Goal: Transaction & Acquisition: Obtain resource

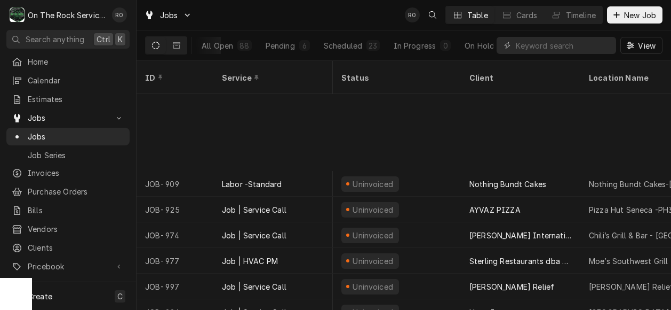
scroll to position [112, 290]
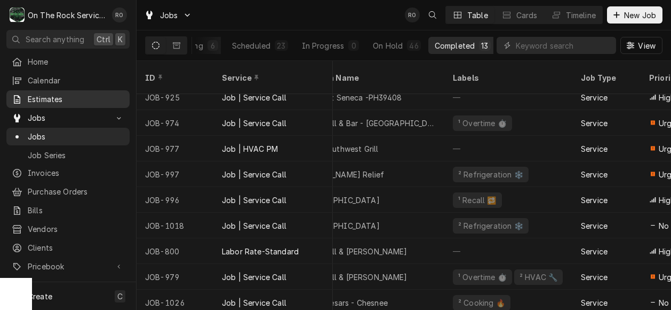
click at [59, 99] on span "Estimates" at bounding box center [76, 98] width 97 height 11
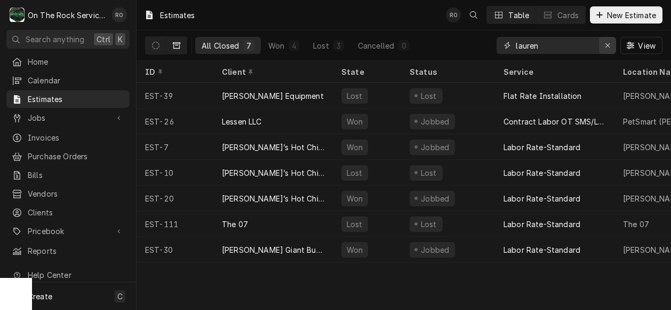
click at [607, 45] on icon "Erase input" at bounding box center [608, 45] width 6 height 7
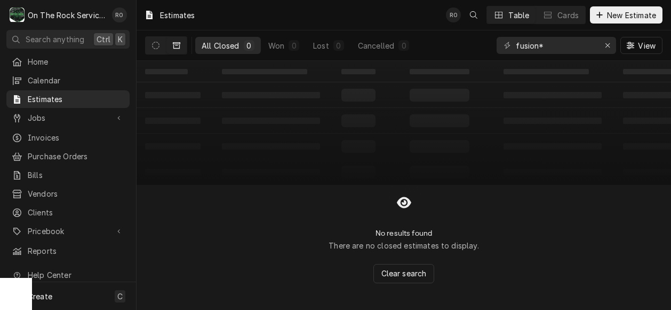
click at [231, 42] on div "All Closed" at bounding box center [221, 45] width 38 height 11
click at [553, 47] on input "fusion*" at bounding box center [556, 45] width 80 height 17
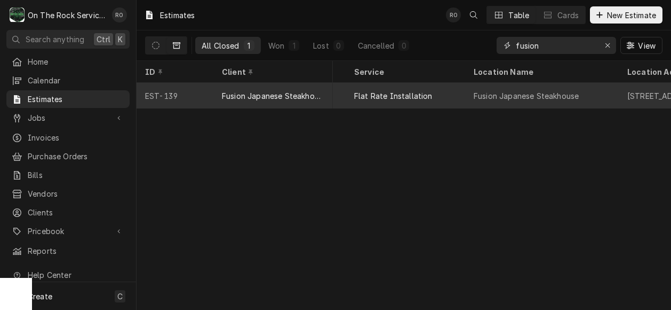
scroll to position [0, 149]
type input "fusion"
click at [582, 89] on div "Fusion Japanese Steakhouse" at bounding box center [543, 96] width 154 height 26
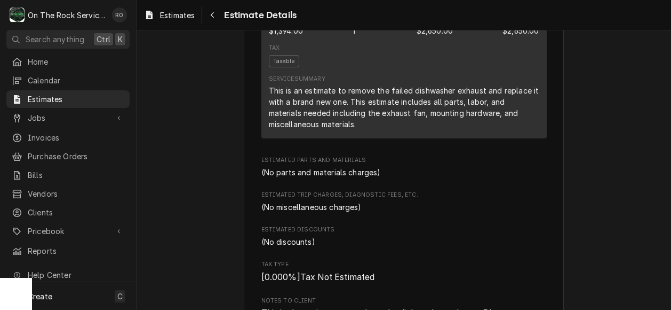
scroll to position [659, 0]
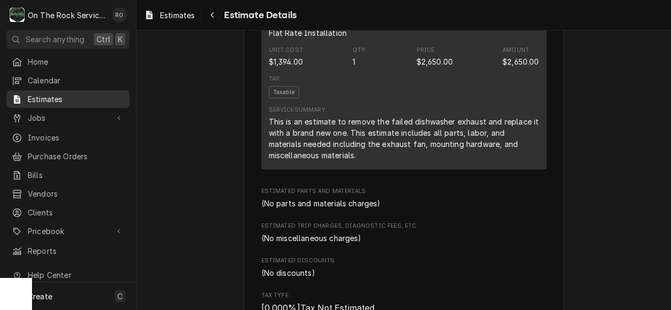
click at [72, 93] on span "Estimates" at bounding box center [76, 98] width 97 height 11
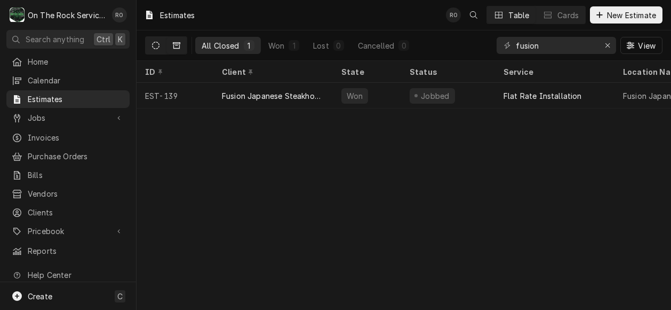
click at [152, 43] on icon "Dynamic Content Wrapper" at bounding box center [155, 45] width 7 height 7
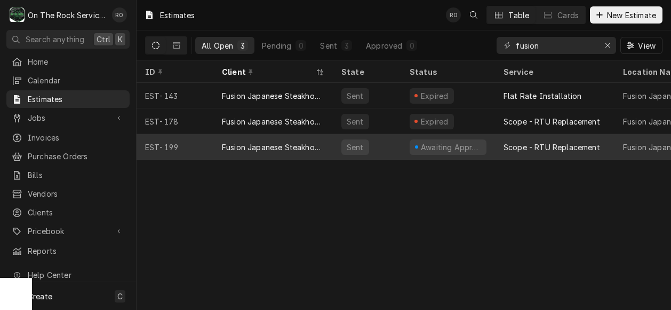
click at [544, 136] on div "Scope - RTU Replacement" at bounding box center [555, 147] width 120 height 26
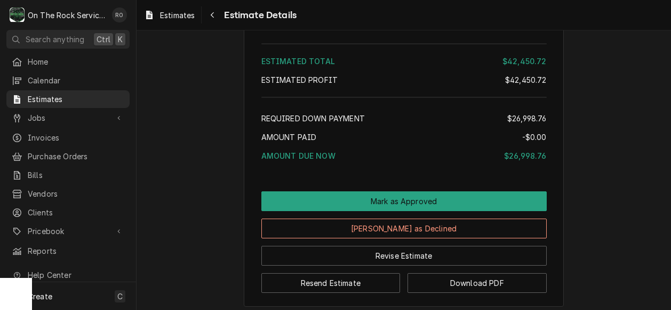
scroll to position [2068, 0]
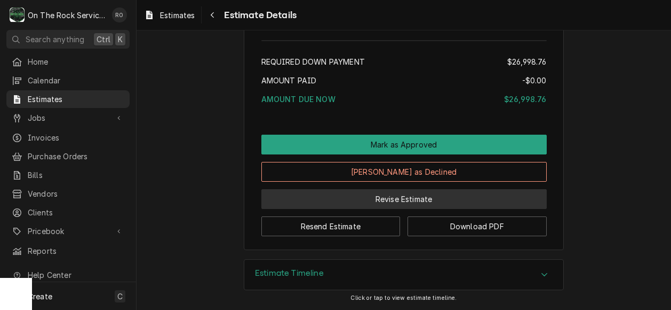
click at [413, 199] on button "Revise Estimate" at bounding box center [404, 199] width 286 height 20
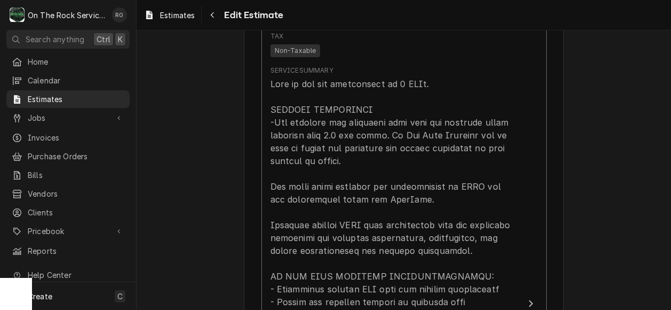
scroll to position [858, 0]
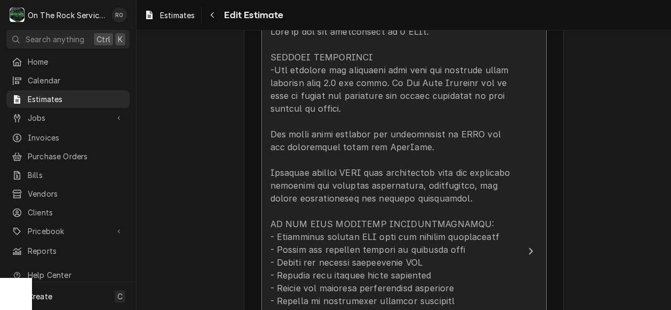
click at [519, 228] on button "Short Description Scope - RTU Replacement Unit Cost $0.00 Qty. 1 Price $42,450.…" at bounding box center [404, 250] width 286 height 696
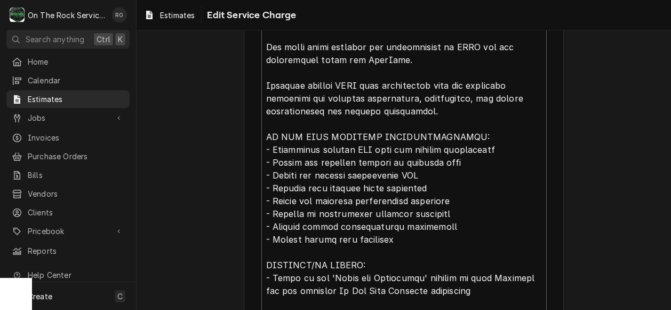
scroll to position [431, 0]
drag, startPoint x: 355, startPoint y: 68, endPoint x: 387, endPoint y: 75, distance: 33.4
click at [387, 75] on textarea "Service Summary ( optional )" at bounding box center [404, 213] width 286 height 535
type textarea "x"
type textarea "This is for the replacement of 2 RTUs. SPECIAL CONDITIONS -The customer has spe…"
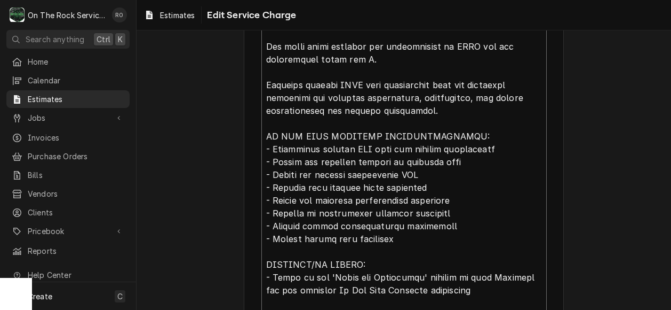
type textarea "x"
type textarea "This is for the replacement of 2 RTUs. SPECIAL CONDITIONS -The customer has spe…"
type textarea "x"
type textarea "This is for the replacement of 2 RTUs. SPECIAL CONDITIONS -The customer has spe…"
type textarea "x"
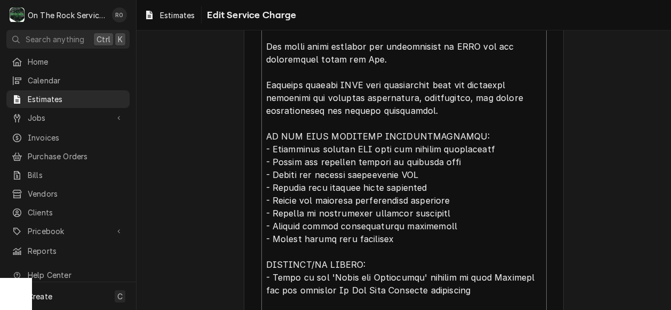
type textarea "This is for the replacement of 2 RTUs. SPECIAL CONDITIONS -The customer has spe…"
type textarea "x"
type textarea "This is for the replacement of 2 RTUs. SPECIAL CONDITIONS -The customer has spe…"
type textarea "x"
type textarea "This is for the replacement of 2 RTUs. SPECIAL CONDITIONS -The customer has spe…"
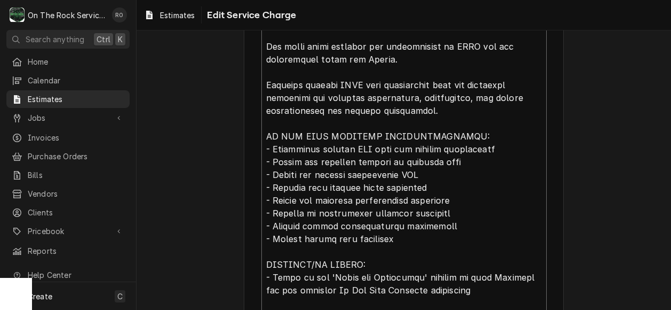
type textarea "x"
type textarea "This is for the replacement of 2 RTUs. SPECIAL CONDITIONS -The customer has spe…"
type textarea "x"
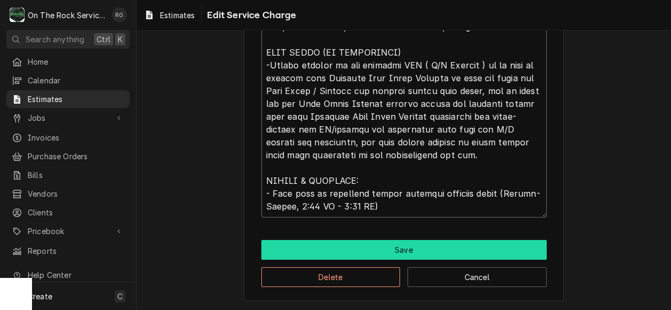
type textarea "This is for the replacement of 2 RTUs. SPECIAL CONDITIONS -The customer has spe…"
click at [464, 246] on button "Save" at bounding box center [404, 250] width 286 height 20
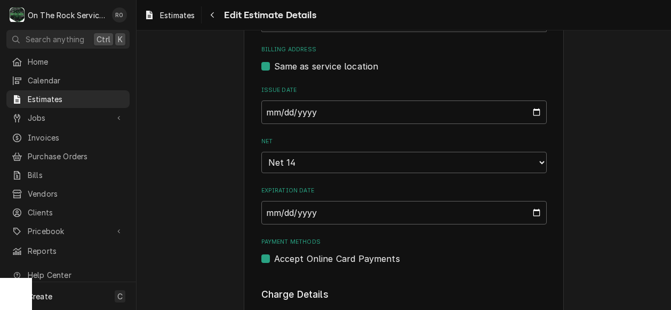
scroll to position [474, 0]
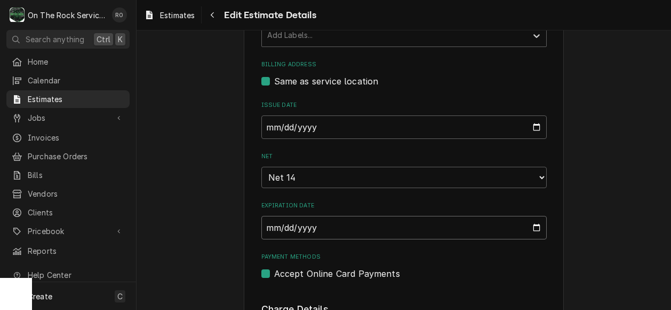
click at [532, 229] on input "2025-09-04" at bounding box center [404, 227] width 286 height 23
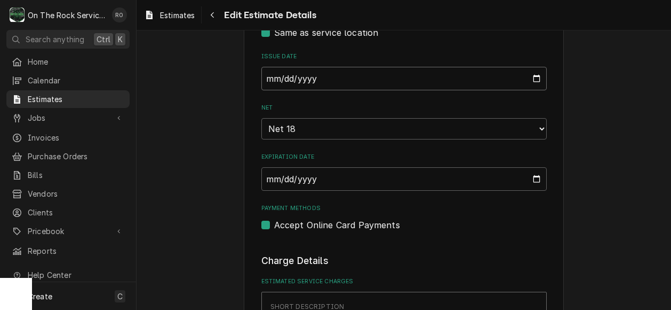
click at [528, 81] on input "2025-08-21" at bounding box center [404, 78] width 286 height 23
type textarea "x"
type input "2025-09-03"
type textarea "x"
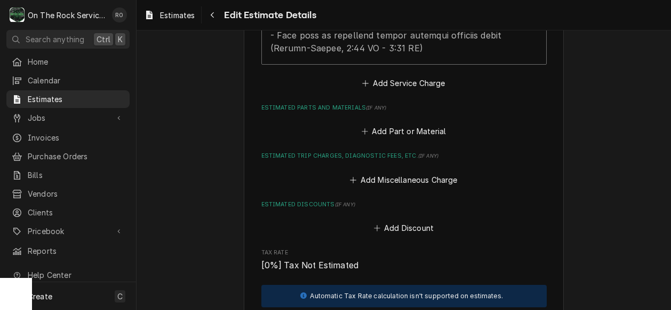
scroll to position [1447, 0]
click at [384, 219] on button "Add Discount" at bounding box center [404, 226] width 64 height 15
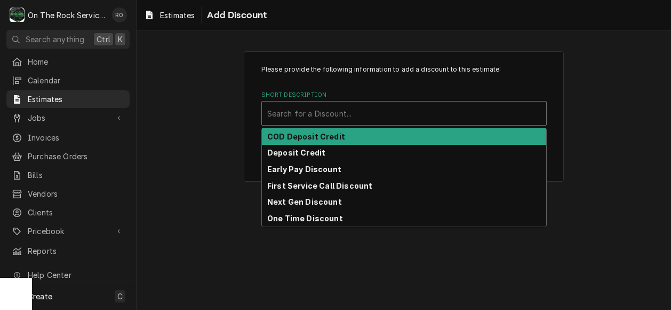
click at [368, 120] on div "Short Description" at bounding box center [404, 113] width 274 height 19
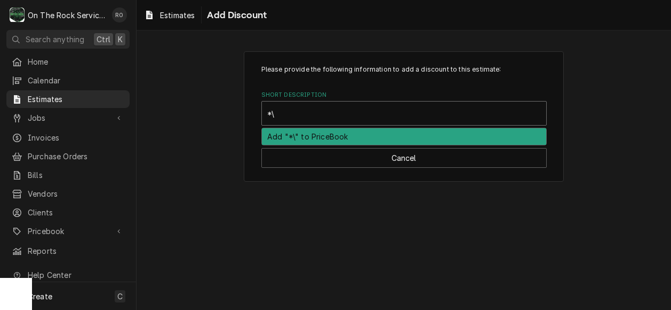
type input "*"
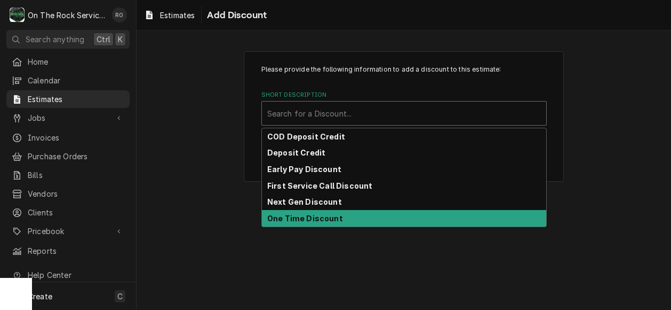
click at [355, 214] on div "One Time Discount" at bounding box center [404, 218] width 284 height 17
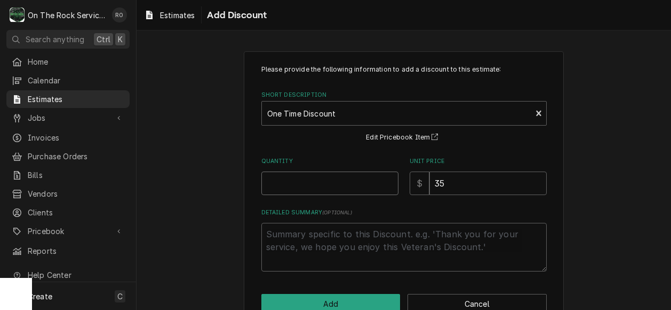
click at [323, 179] on input "Quantity" at bounding box center [329, 182] width 137 height 23
type textarea "x"
type input "1"
type textarea "x"
type input "7"
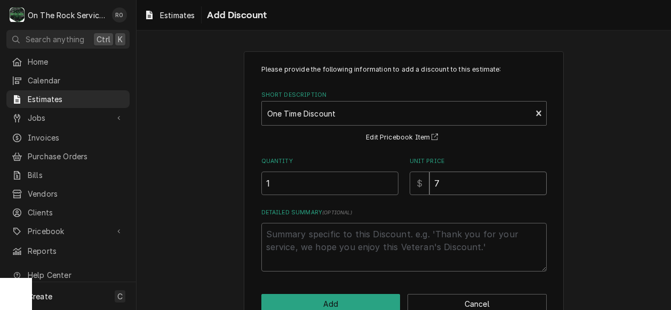
type textarea "x"
type input "6"
type textarea "x"
type input "68"
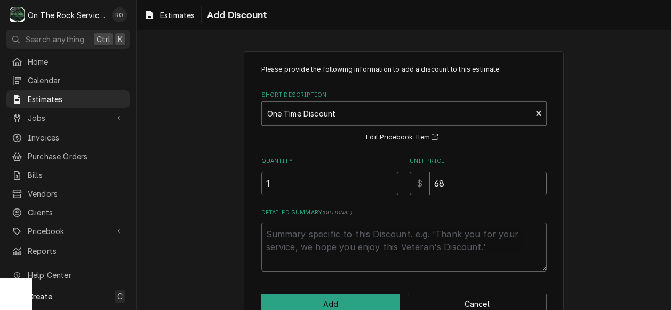
type textarea "x"
type input "680"
type textarea "x"
type input "6800"
type textarea "x"
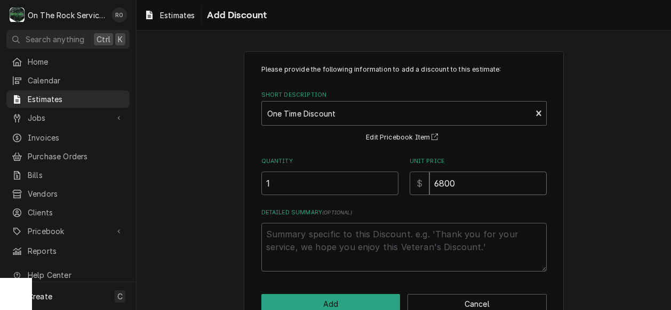
type input "6800"
click at [605, 192] on div "Please provide the following information to add a discount to this estimate: Sh…" at bounding box center [404, 189] width 535 height 295
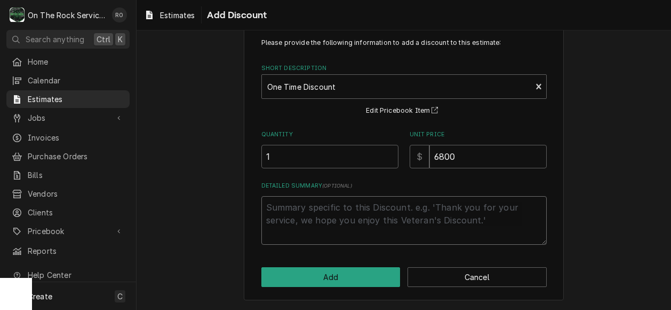
click at [391, 220] on textarea "Detailed Summary ( optional )" at bounding box center [404, 220] width 286 height 49
type textarea "x"
type textarea "O"
type textarea "x"
type textarea "On"
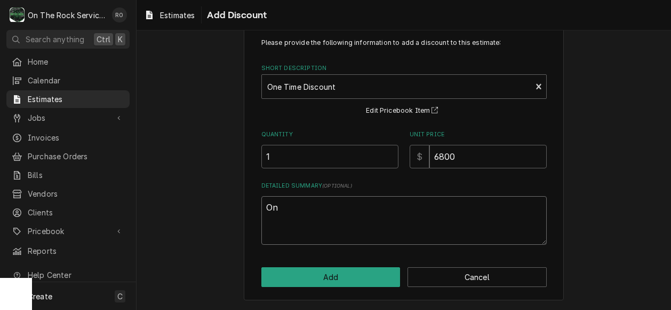
type textarea "x"
type textarea "One"
type textarea "x"
type textarea "One"
type textarea "x"
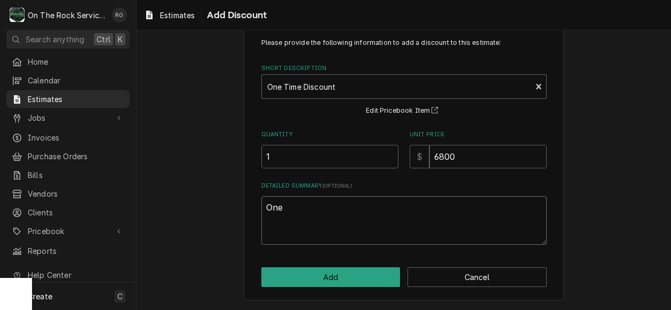
type textarea "One t"
type textarea "x"
type textarea "One tim"
type textarea "x"
type textarea "One time"
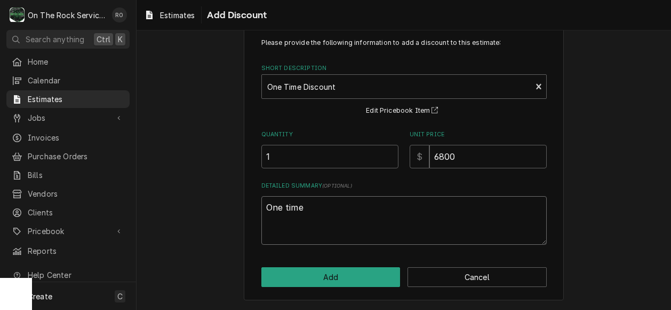
type textarea "x"
type textarea "One time"
type textarea "x"
type textarea "One time r"
type textarea "x"
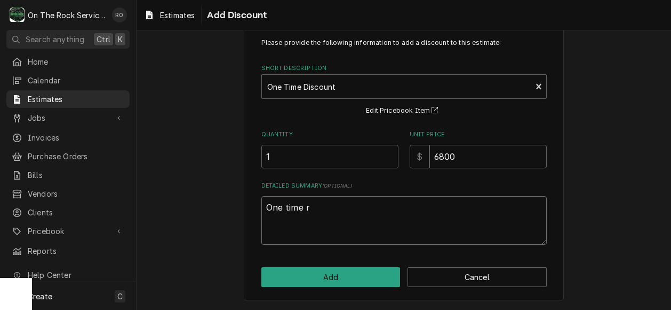
type textarea "One time re"
type textarea "x"
type textarea "One time reb"
type textarea "x"
type textarea "One time reba"
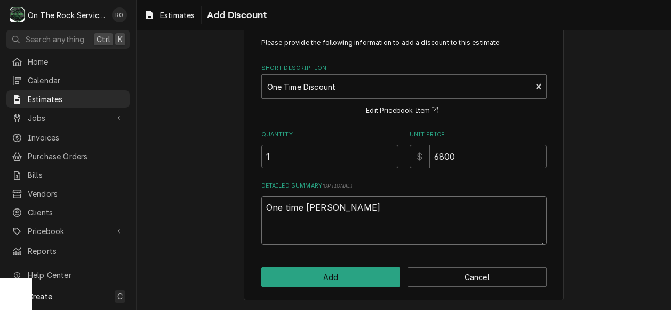
type textarea "x"
type textarea "One time reb"
type textarea "x"
type textarea "One time re"
type textarea "x"
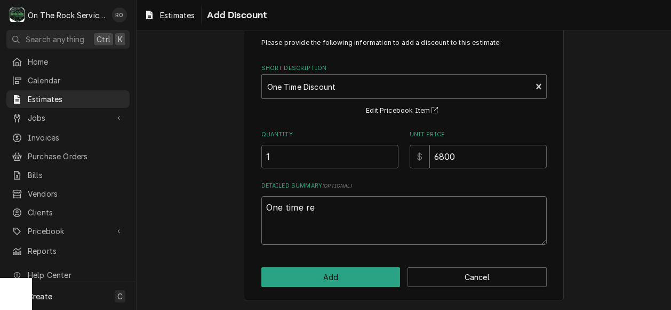
type textarea "One time r"
type textarea "x"
type textarea "One time"
type textarea "x"
type textarea "One time m"
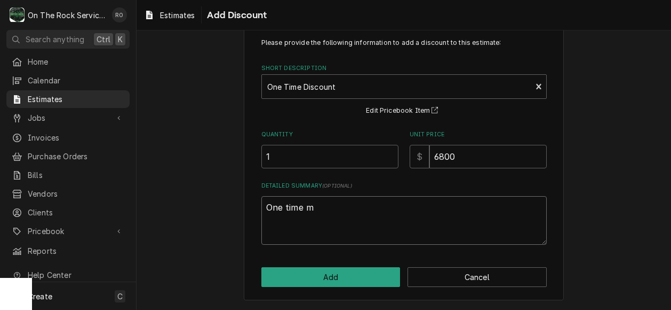
type textarea "x"
type textarea "One time ma"
type textarea "x"
type textarea "One time man"
type textarea "x"
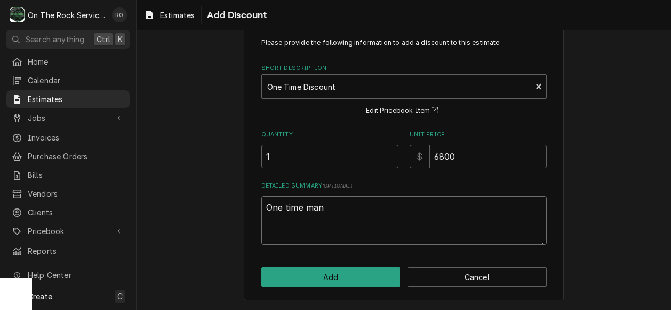
type textarea "One time manu"
type textarea "x"
type textarea "One time manufa"
type textarea "x"
type textarea "One time manufac"
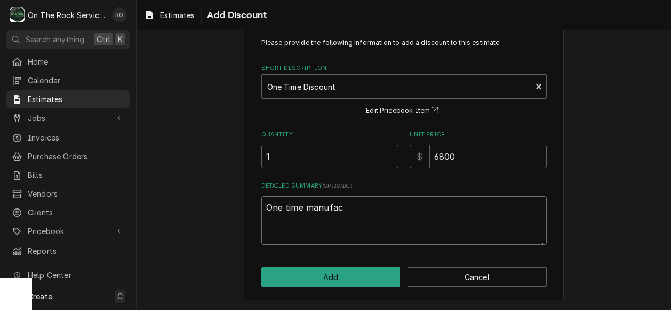
type textarea "x"
type textarea "One time manufact"
type textarea "x"
type textarea "One time manufactu"
type textarea "x"
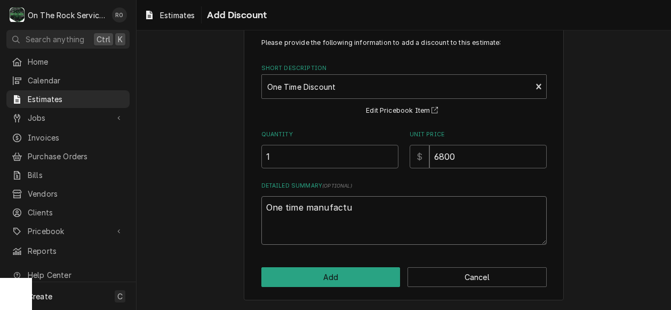
type textarea "One time manufactur"
type textarea "x"
type textarea "One time manufacture"
type textarea "x"
type textarea "One time manufacturer"
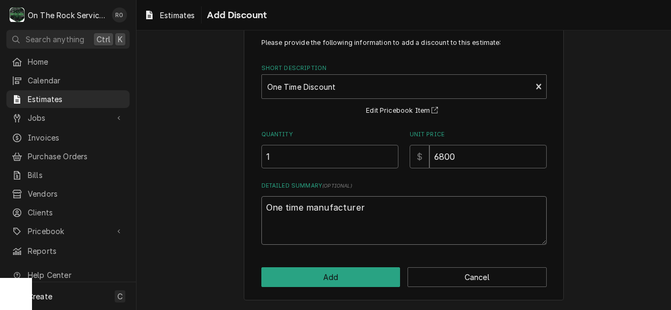
type textarea "x"
type textarea "One time manufacturer"
type textarea "x"
type textarea "One time manufacturer r"
type textarea "x"
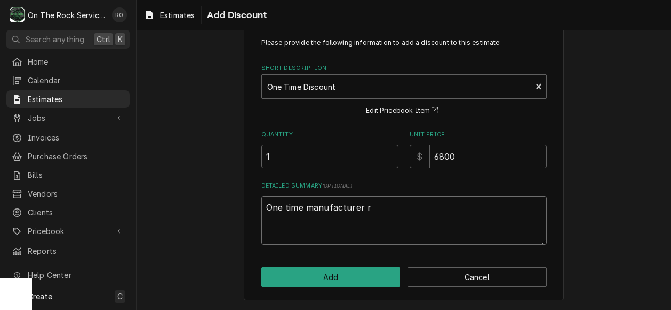
type textarea "One time manufacturer re"
type textarea "x"
type textarea "One time manufacturer reb"
type textarea "x"
type textarea "One time manufacturer rebat"
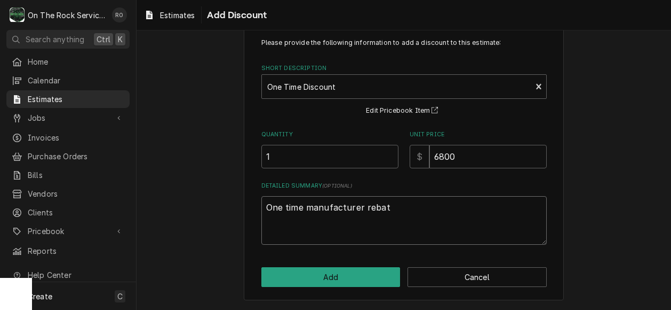
type textarea "x"
type textarea "One time manufacturer rebate"
type textarea "x"
type textarea "One time manufacturer rebate"
type textarea "x"
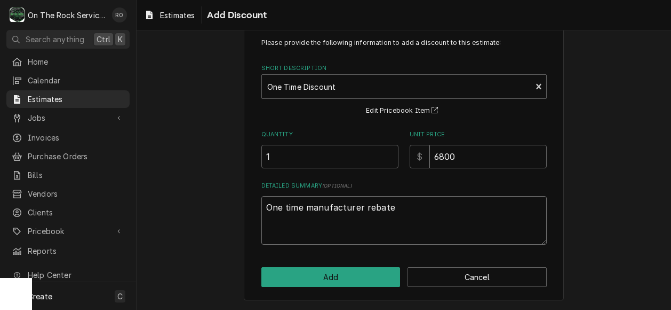
type textarea "One time manufacturer rebate f"
type textarea "x"
type textarea "One time manufacturer rebate for"
type textarea "x"
type textarea "One time manufacturer rebate for"
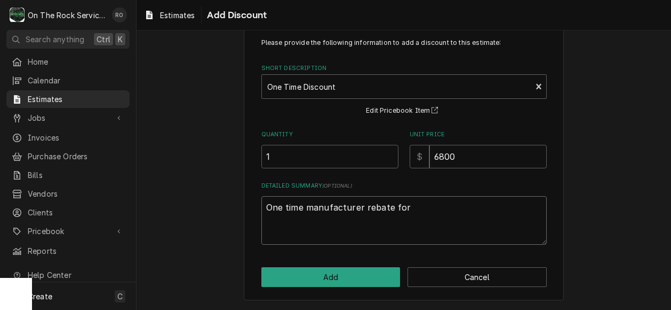
type textarea "x"
type textarea "One time manufacturer rebate for bo"
type textarea "x"
type textarea "One time manufacturer rebate for bot"
type textarea "x"
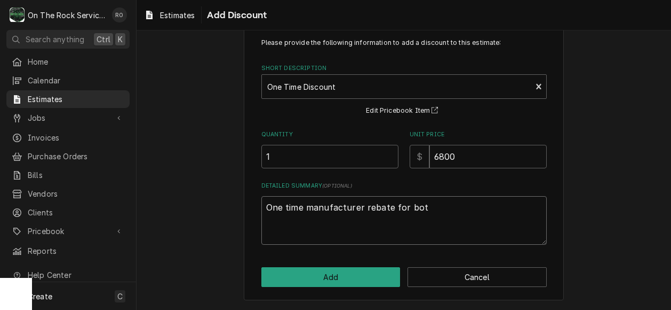
type textarea "One time manufacturer rebate for both"
type textarea "x"
type textarea "One time manufacturer rebate for both"
type textarea "x"
type textarea "One time manufacturer rebate for both u"
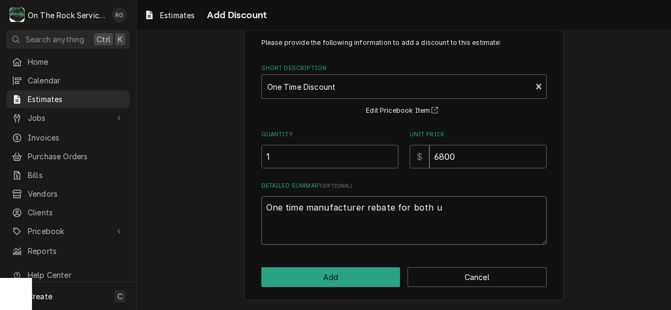
type textarea "x"
type textarea "One time manufacturer rebate for both un"
type textarea "x"
type textarea "One time manufacturer rebate for both uni"
type textarea "x"
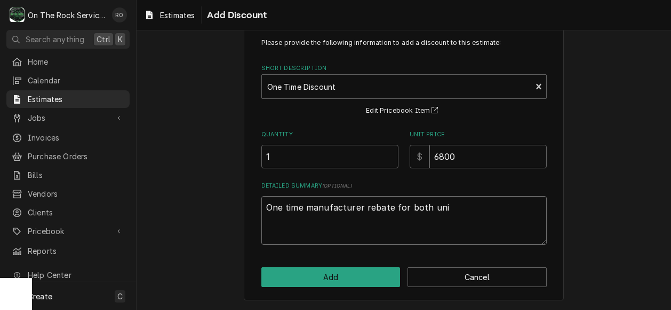
type textarea "One time manufacturer rebate for both unit"
type textarea "x"
type textarea "One time manufacturer rebate for both unit."
type textarea "x"
type textarea "One time manufacturer rebate for both unit."
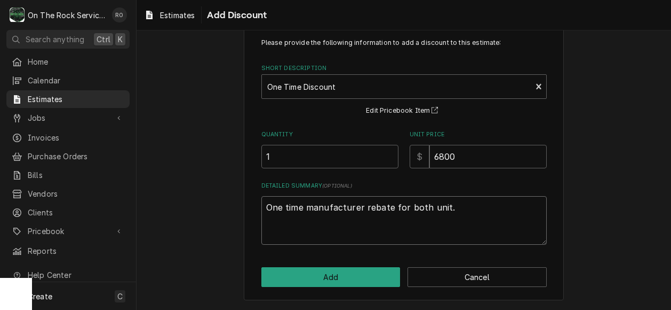
type textarea "x"
type textarea "One time manufacturer rebate for both unit. D"
type textarea "x"
type textarea "One time manufacturer rebate for both unit. De"
type textarea "x"
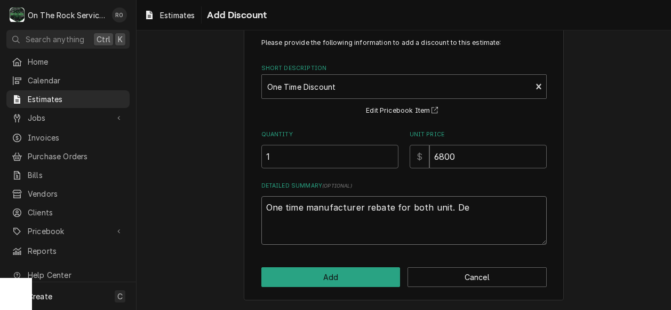
type textarea "One time manufacturer rebate for both unit. Dep"
type textarea "x"
type textarea "One time manufacturer rebate for both unit. Depos"
type textarea "x"
type textarea "One time manufacturer rebate for both unit. Deposi"
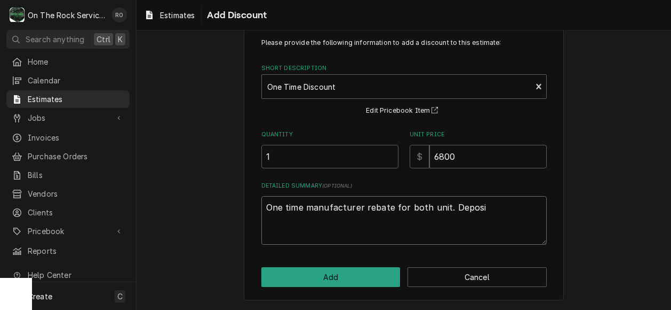
type textarea "x"
type textarea "One time manufacturer rebate for both unit. Deposit"
type textarea "x"
type textarea "One time manufacturer rebate for both unit. Deposit"
type textarea "x"
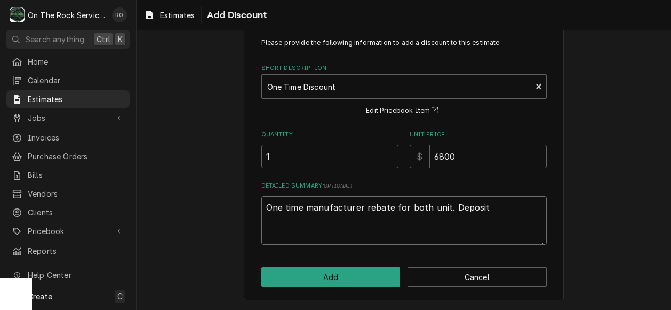
type textarea "One time manufacturer rebate for both unit. Deposit b"
type textarea "x"
type textarea "One time manufacturer rebate for both unit. Deposit bu"
type textarea "x"
type textarea "One time manufacturer rebate for both unit. Deposit b"
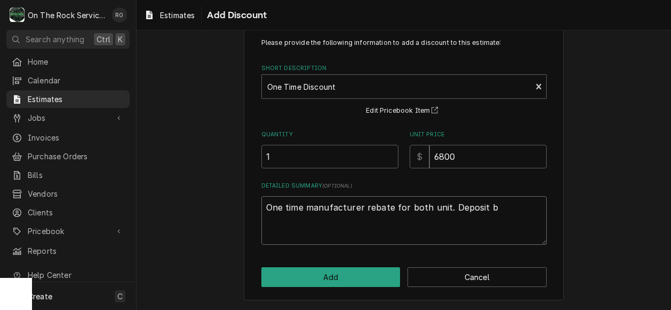
type textarea "x"
type textarea "One time manufacturer rebate for both unit. Deposit"
type textarea "x"
type textarea "One time manufacturer rebate for both unit. Deposit m"
type textarea "x"
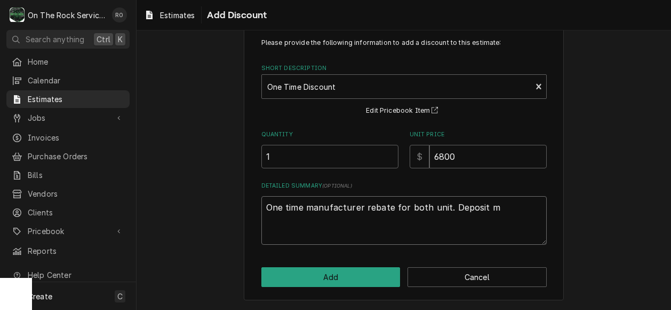
type textarea "One time manufacturer rebate for both unit. Deposit mu"
type textarea "x"
type textarea "One time manufacturer rebate for both unit. Deposit must"
type textarea "x"
type textarea "One time manufacturer rebate for both unit. Deposit must"
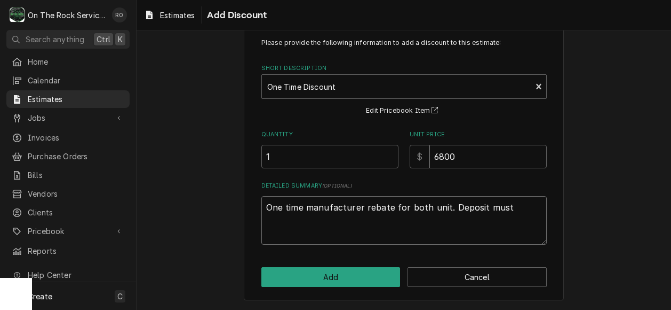
type textarea "x"
type textarea "One time manufacturer rebate for both unit. Deposit must b"
type textarea "x"
type textarea "One time manufacturer rebate for both unit. Deposit must be"
type textarea "x"
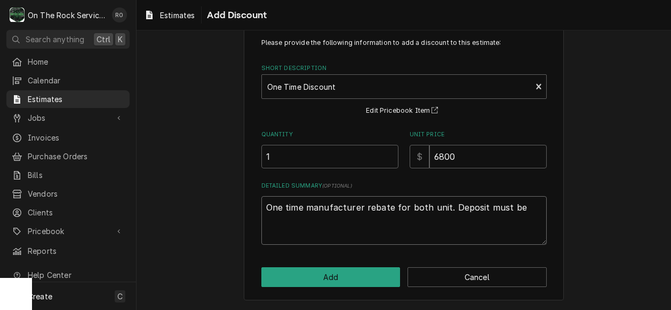
type textarea "One time manufacturer rebate for both unit. Deposit must be"
type textarea "x"
type textarea "One time manufacturer rebate for both unit. Deposit must be r"
type textarea "x"
type textarea "One time manufacturer rebate for both unit. Deposit must be re"
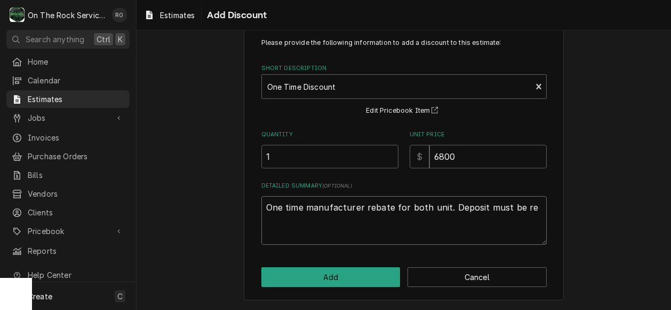
type textarea "x"
type textarea "One time manufacturer rebate for both unit. Deposit must be rec"
type textarea "x"
type textarea "One time manufacturer rebate for both unit. Deposit must be rece"
type textarea "x"
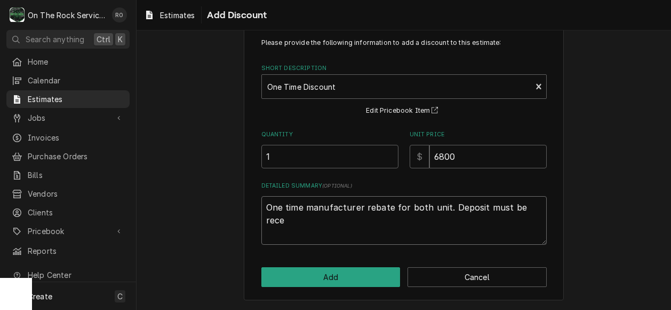
type textarea "One time manufacturer rebate for both unit. Deposit must be recei"
type textarea "x"
type textarea "One time manufacturer rebate for both unit. Deposit must be receiv"
type textarea "x"
type textarea "One time manufacturer rebate for both unit. Deposit must be receive"
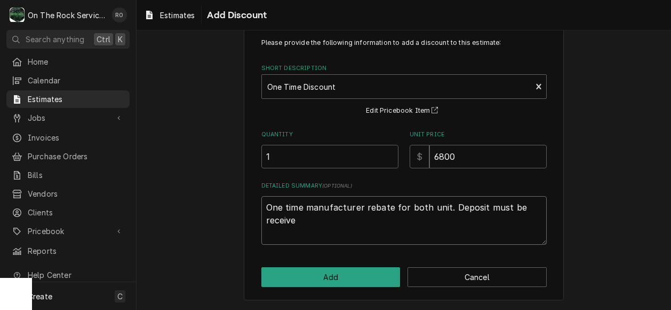
type textarea "x"
type textarea "One time manufacturer rebate for both unit. Deposit must be received"
type textarea "x"
type textarea "One time manufacturer rebate for both unit. Deposit must be received"
type textarea "x"
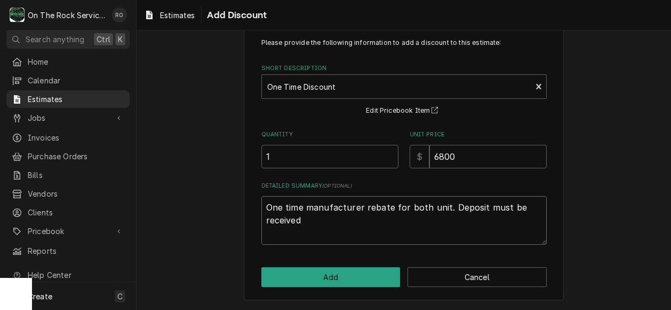
type textarea "One time manufacturer rebate for both unit. Deposit must be received n"
type textarea "x"
type textarea "One time manufacturer rebate for both unit. Deposit must be received no"
type textarea "x"
type textarea "One time manufacturer rebate for both unit. Deposit must be received no"
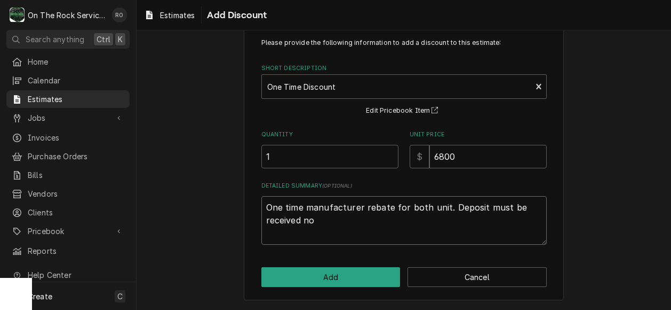
type textarea "x"
type textarea "One time manufacturer rebate for both unit. Deposit must be received no l"
type textarea "x"
type textarea "One time manufacturer rebate for both unit. Deposit must be received no lat"
type textarea "x"
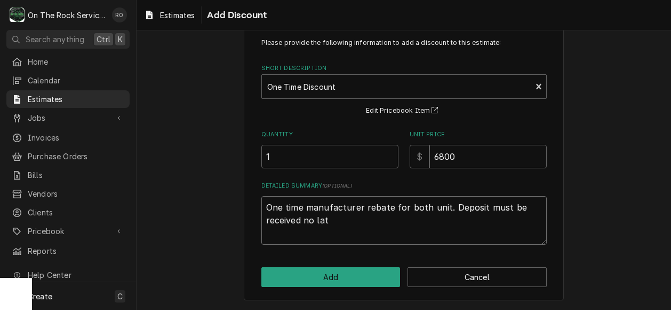
type textarea "One time manufacturer rebate for both unit. Deposit must be received no late"
type textarea "x"
type textarea "One time manufacturer rebate for both unit. Deposit must be received no later"
type textarea "x"
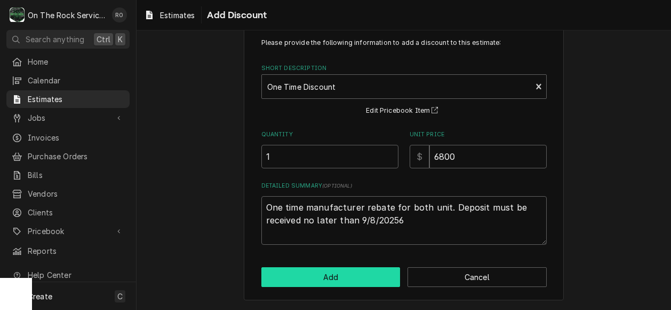
click at [370, 267] on button "Add" at bounding box center [330, 277] width 139 height 20
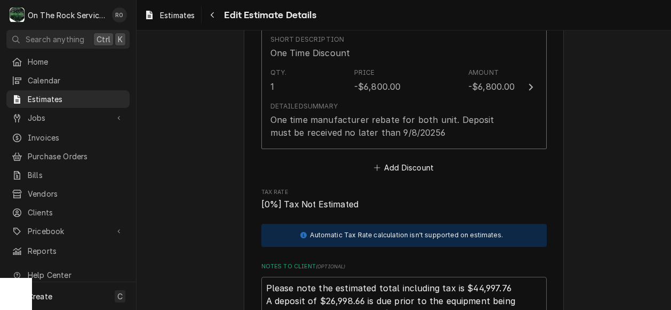
scroll to position [1635, 0]
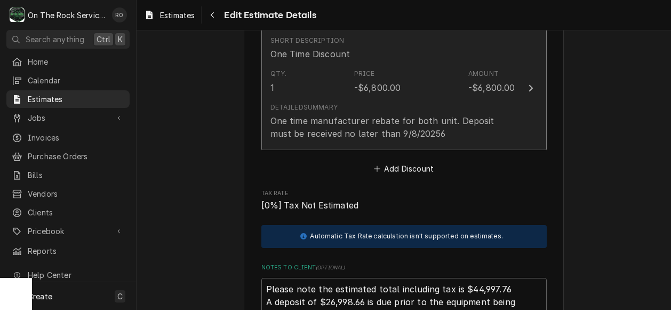
click at [502, 69] on div "Amount -$6,800.00" at bounding box center [492, 81] width 47 height 25
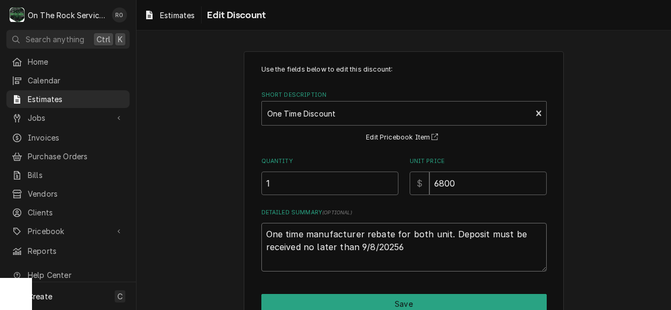
click at [386, 234] on textarea "One time manufacturer rebate for both unit. Deposit must be received no later t…" at bounding box center [404, 247] width 286 height 49
drag, startPoint x: 381, startPoint y: 235, endPoint x: 402, endPoint y: 234, distance: 21.4
click at [402, 234] on textarea "One time manufacturer rebate for both unit. Deposit must be received no later t…" at bounding box center [404, 247] width 286 height 49
click at [414, 243] on textarea "One time manufacturer rebate for both unit. Deposit must be received no later t…" at bounding box center [404, 247] width 286 height 49
click at [390, 237] on textarea "One time manufacturer rebate for both unit. Deposit must be received no later t…" at bounding box center [404, 247] width 286 height 49
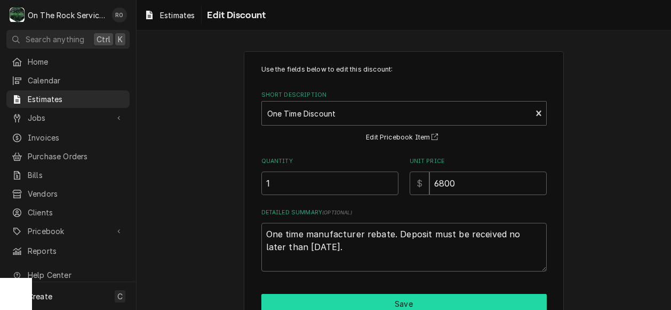
click at [491, 300] on button "Save" at bounding box center [404, 304] width 286 height 20
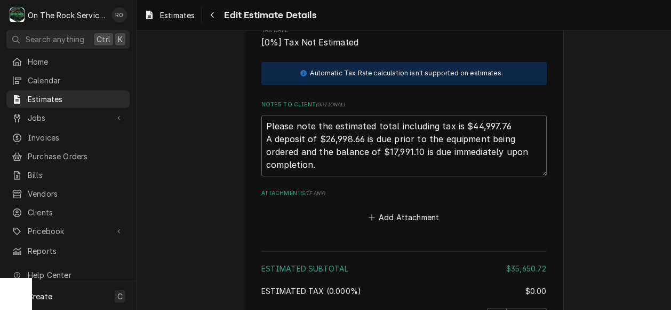
scroll to position [1798, 0]
drag, startPoint x: 460, startPoint y: 111, endPoint x: 501, endPoint y: 113, distance: 40.6
click at [501, 115] on textarea "Please note the estimated total including tax is $44,997.76 A deposit of $26,99…" at bounding box center [404, 145] width 286 height 61
click at [330, 125] on textarea "Please note the estimated total including tax is $38,146.27 A deposit of $26,99…" at bounding box center [404, 145] width 286 height 61
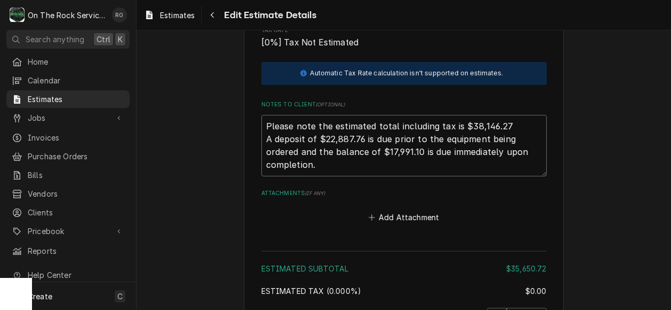
click at [388, 136] on textarea "Please note the estimated total including tax is $38,146.27 A deposit of $22,88…" at bounding box center [404, 145] width 286 height 61
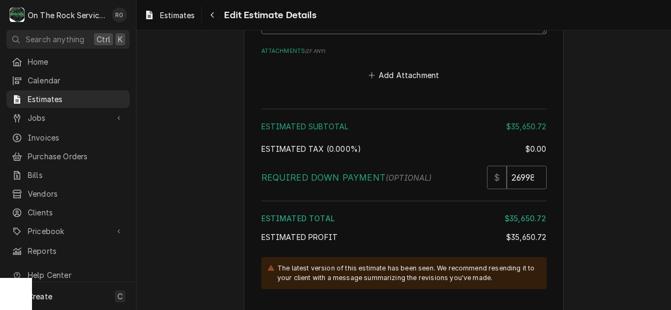
scroll to position [2057, 0]
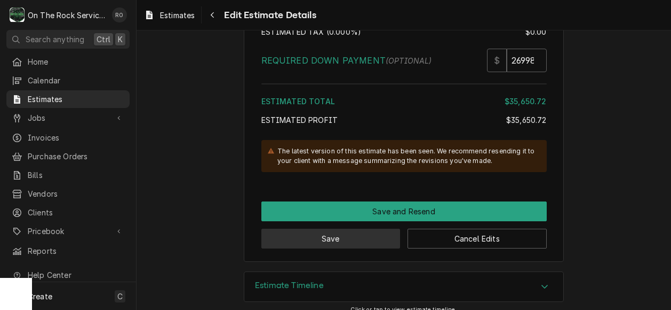
click at [363, 228] on button "Save" at bounding box center [330, 238] width 139 height 20
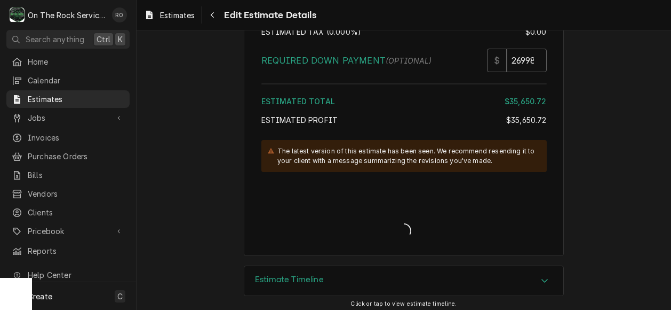
scroll to position [2050, 0]
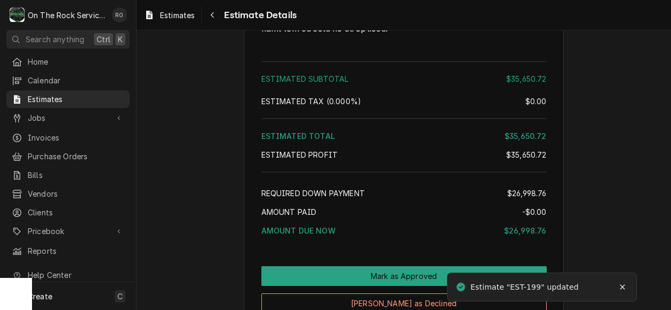
scroll to position [2133, 0]
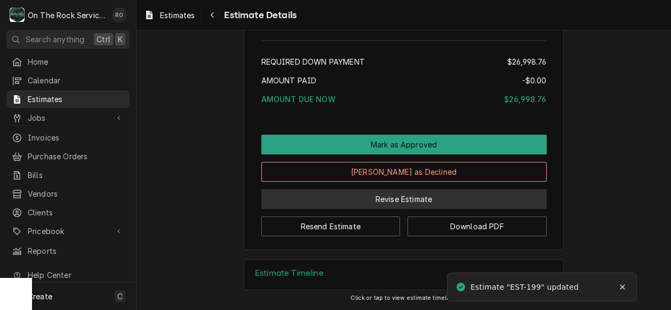
click at [361, 200] on button "Revise Estimate" at bounding box center [404, 199] width 286 height 20
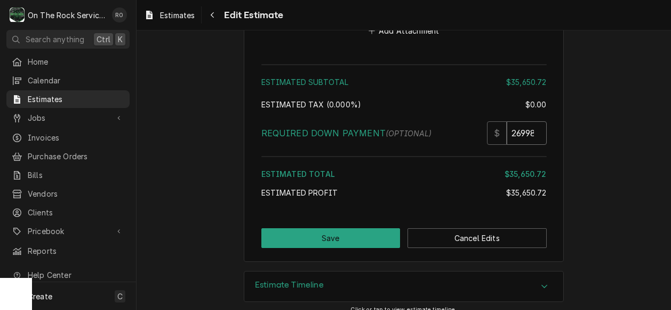
scroll to position [0, 15]
drag, startPoint x: 508, startPoint y: 122, endPoint x: 625, endPoint y: 132, distance: 117.8
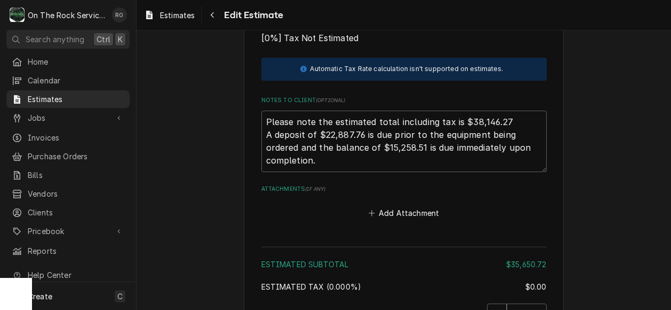
scroll to position [1810, 0]
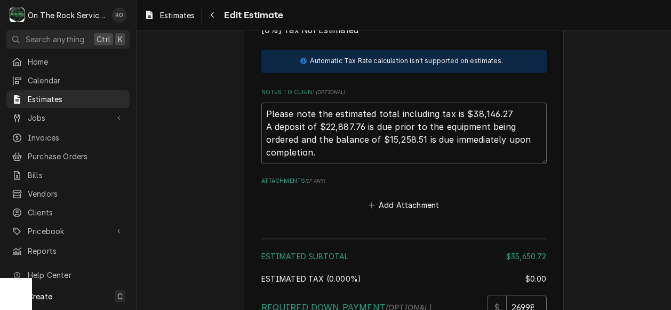
click at [526, 297] on input "26998.76" at bounding box center [527, 306] width 40 height 23
drag, startPoint x: 526, startPoint y: 297, endPoint x: 484, endPoint y: 294, distance: 41.7
click at [487, 295] on div "$ 26998.76" at bounding box center [517, 306] width 60 height 23
type textarea "x"
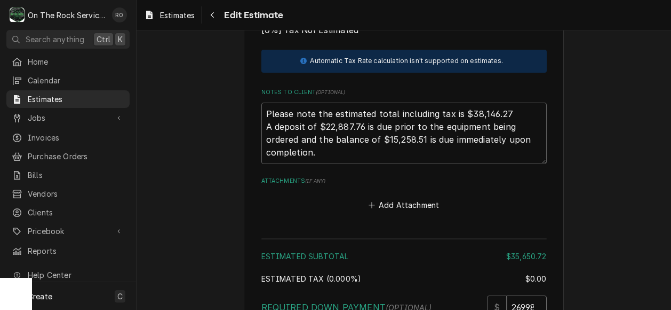
type input "28.76"
type textarea "x"
type input "228.76"
type textarea "x"
type input "228.7"
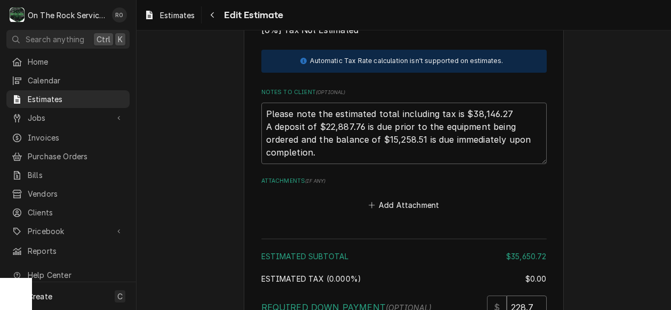
scroll to position [0, 1]
type textarea "x"
type input "228"
type textarea "x"
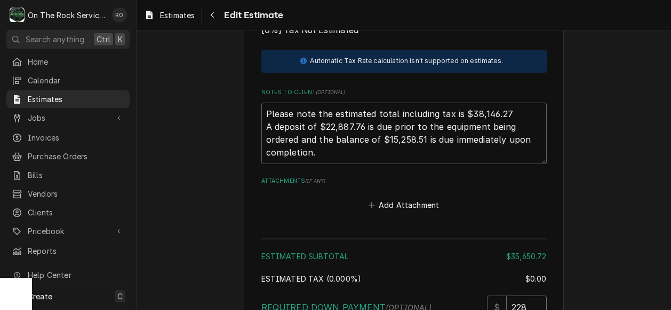
type input "22"
type textarea "x"
type input "228"
type textarea "x"
type input "2288"
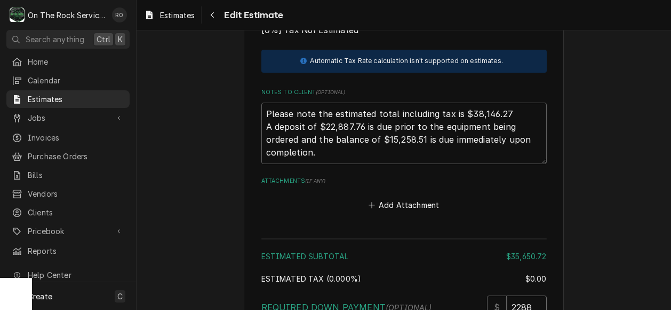
type textarea "x"
type input "22887"
type textarea "x"
type input "22887.7"
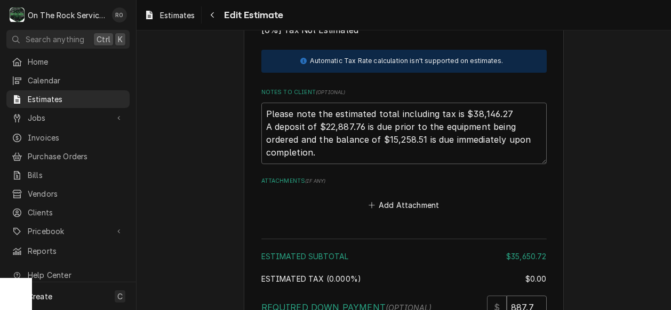
type textarea "x"
type input "22887.78"
type textarea "x"
type input "22887.7"
type textarea "x"
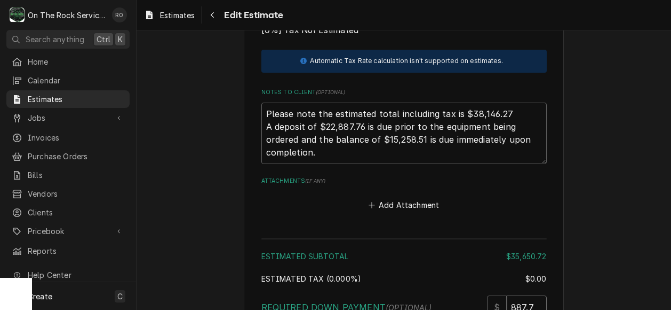
type input "22887.76"
type textarea "x"
type input "22887.76"
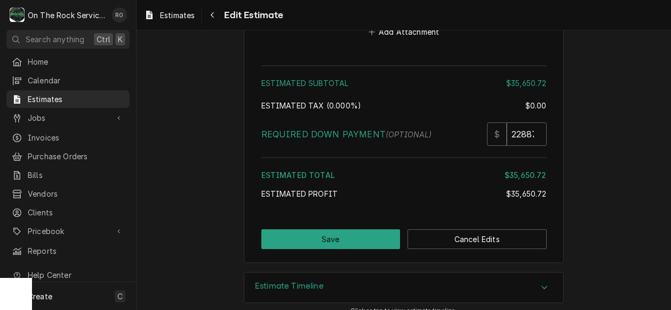
scroll to position [1984, 0]
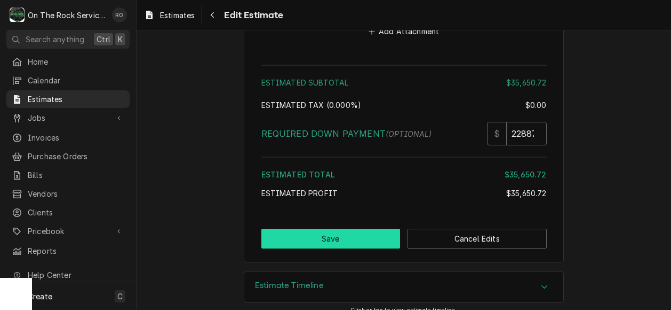
click at [311, 228] on button "Save" at bounding box center [330, 238] width 139 height 20
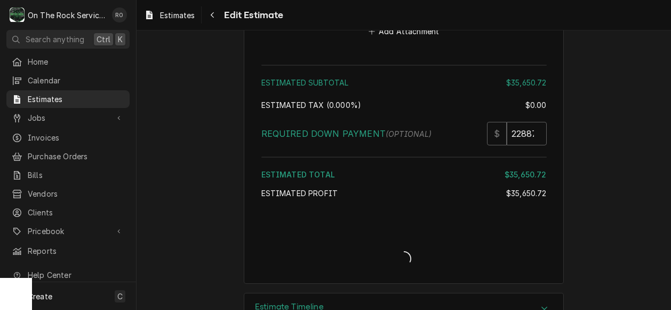
type textarea "x"
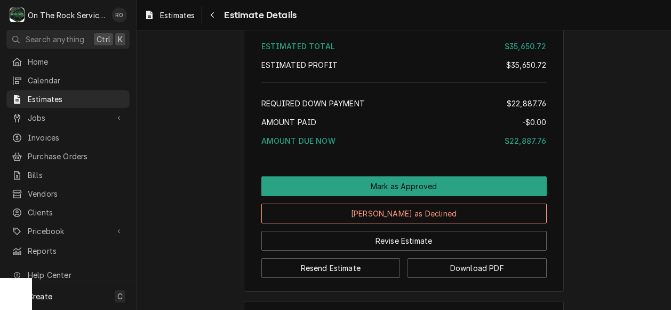
scroll to position [2133, 0]
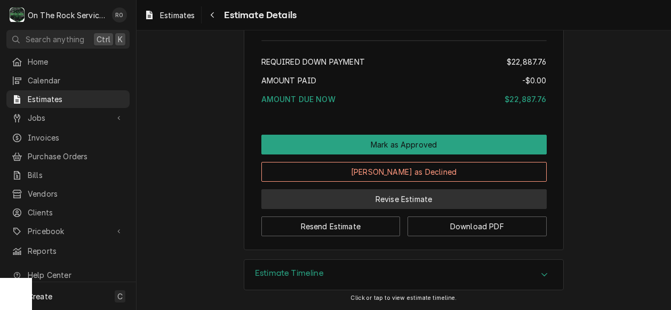
click at [350, 192] on button "Revise Estimate" at bounding box center [404, 199] width 286 height 20
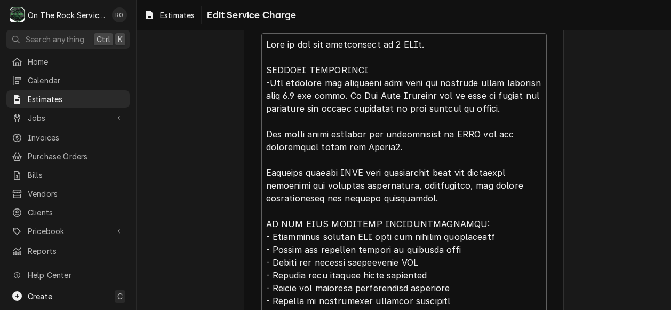
scroll to position [328, 0]
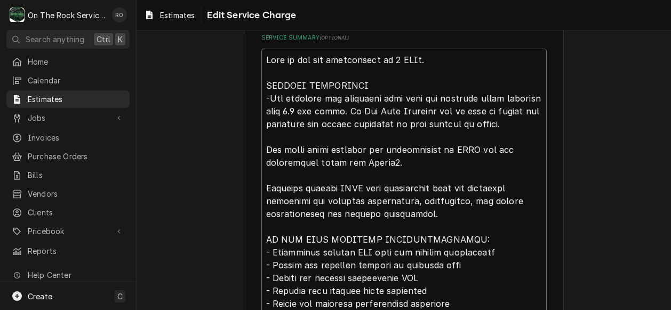
click at [385, 172] on textarea "Service Summary ( optional )" at bounding box center [404, 316] width 286 height 535
drag, startPoint x: 385, startPoint y: 172, endPoint x: 676, endPoint y: 166, distance: 290.4
click at [671, 166] on html "O On The Rock Services RO Search anything Ctrl K Home Calendar Estimates Jobs J…" at bounding box center [335, 155] width 671 height 310
click at [459, 173] on textarea "Service Summary ( optional )" at bounding box center [404, 316] width 286 height 535
type textarea "x"
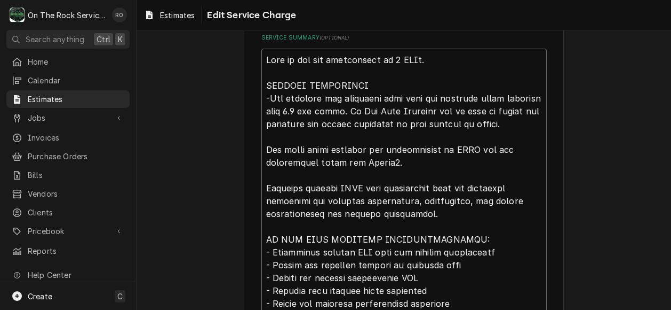
type textarea "This is for the replacement of 2 RTUs. SPECIAL CONDITIONS -The customer has spe…"
type textarea "x"
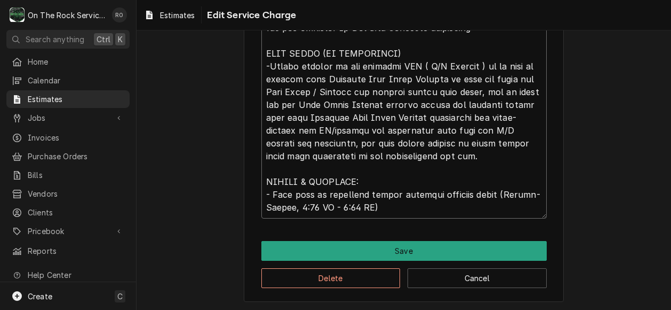
scroll to position [694, 0]
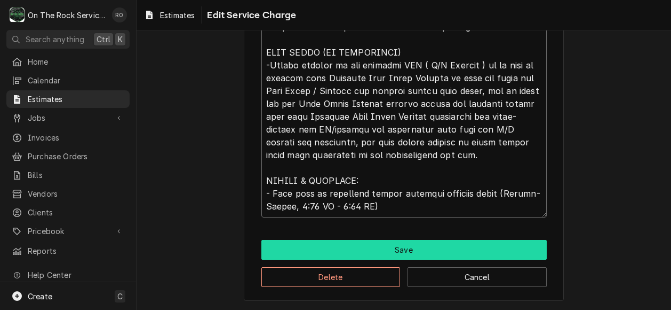
type textarea "This is for the replacement of 2 RTUs. SPECIAL CONDITIONS -The customer has spe…"
click at [447, 250] on button "Save" at bounding box center [404, 250] width 286 height 20
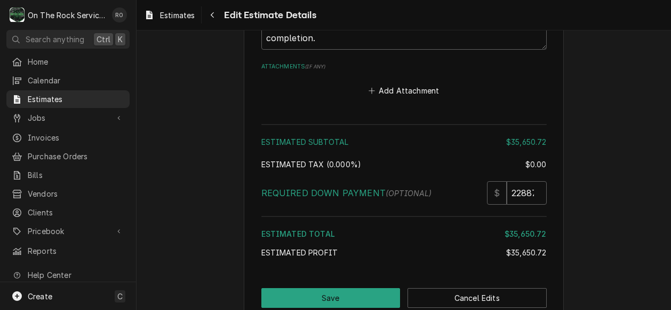
scroll to position [1984, 0]
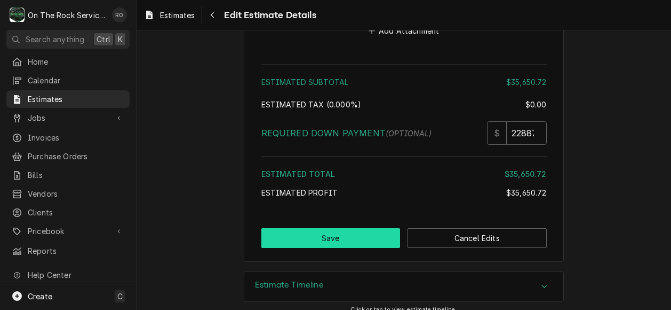
click at [361, 231] on button "Save" at bounding box center [330, 238] width 139 height 20
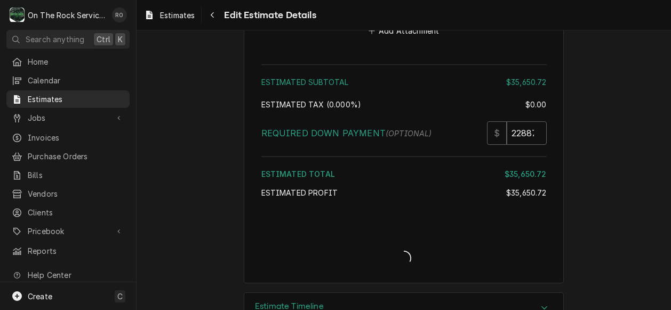
scroll to position [2003, 0]
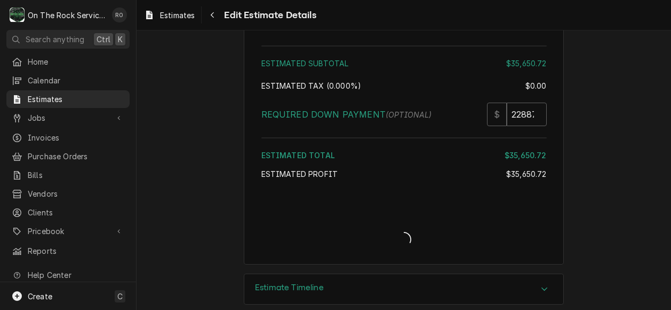
type textarea "x"
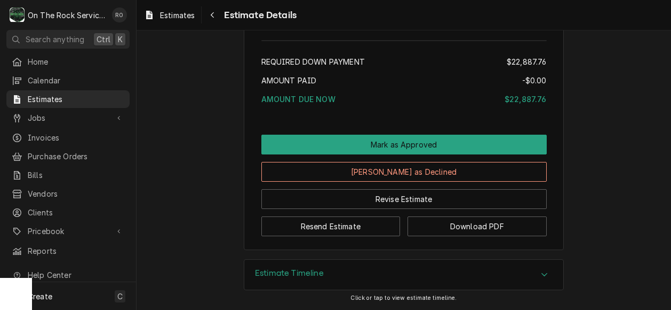
scroll to position [2133, 0]
click at [65, 99] on span "Estimates" at bounding box center [76, 98] width 97 height 11
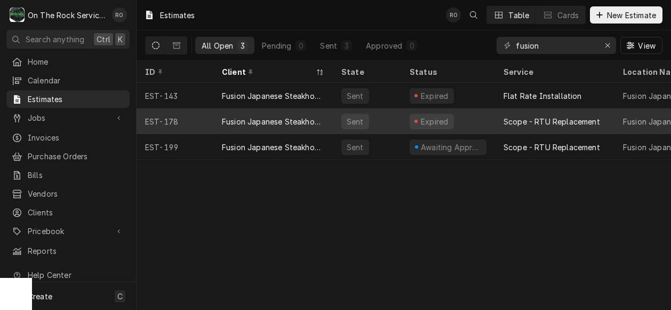
click at [572, 117] on div "Scope - RTU Replacement" at bounding box center [552, 121] width 97 height 11
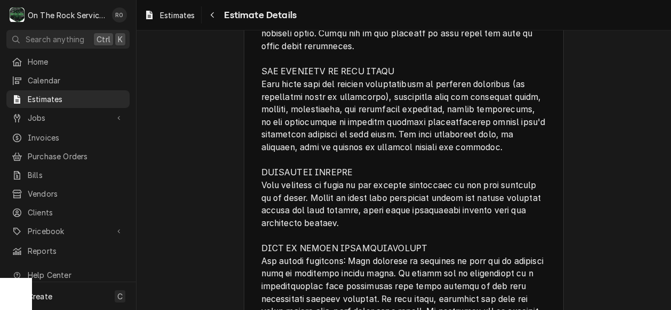
scroll to position [1652, 0]
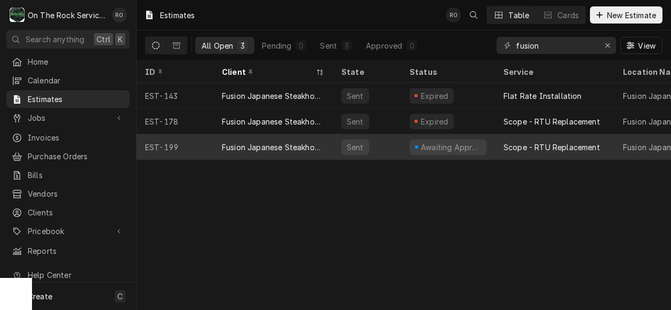
click at [267, 144] on div "Fusion Japanese Steakhouse" at bounding box center [273, 146] width 102 height 11
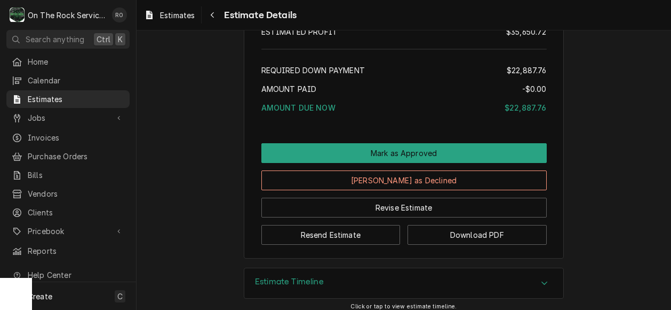
scroll to position [2133, 0]
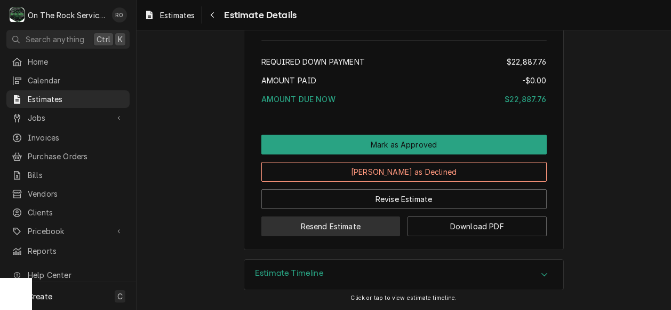
click at [354, 234] on button "Resend Estimate" at bounding box center [330, 226] width 139 height 20
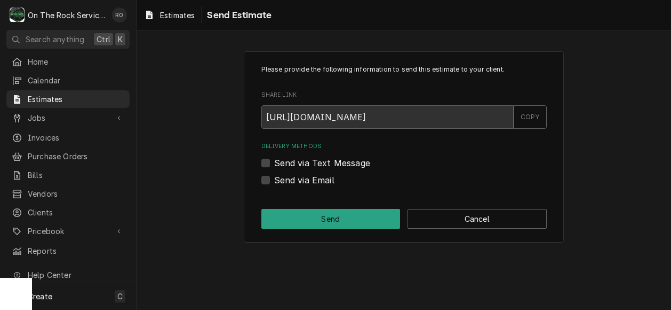
click at [298, 180] on label "Send via Email" at bounding box center [304, 179] width 60 height 13
click at [298, 180] on input "Send via Email" at bounding box center [417, 184] width 286 height 23
checkbox input "true"
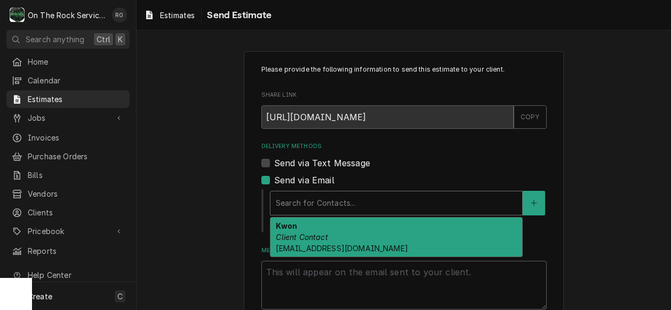
click at [312, 207] on div "Delivery Methods" at bounding box center [396, 202] width 241 height 19
click at [324, 252] on div "Kwon Client Contact ksy615@yahoo.com" at bounding box center [397, 236] width 252 height 39
type textarea "x"
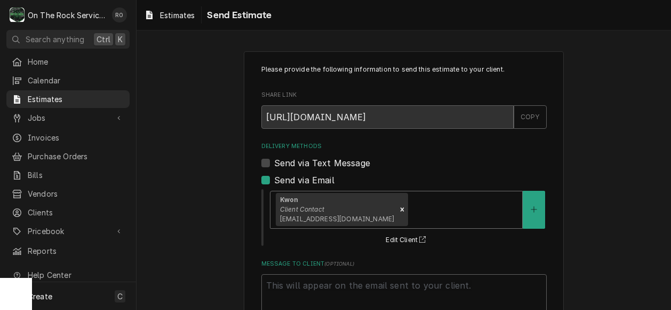
click at [314, 158] on label "Send via Text Message" at bounding box center [322, 162] width 96 height 13
click at [314, 158] on input "Send via Text Message" at bounding box center [417, 167] width 286 height 23
checkbox input "true"
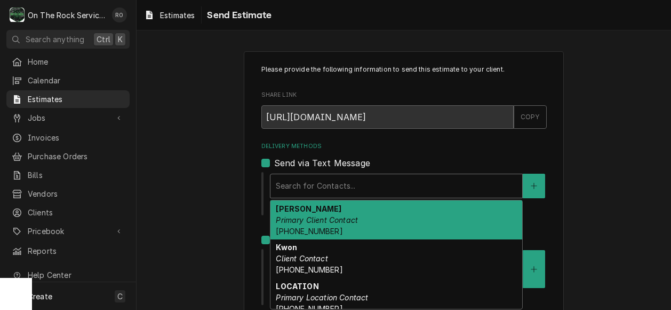
click at [322, 195] on div "Search for Contacts..." at bounding box center [397, 185] width 252 height 23
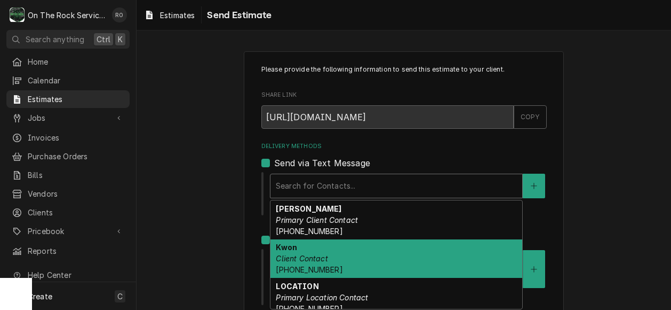
click at [330, 257] on div "Kwon Client Contact (404) 513-7393" at bounding box center [397, 258] width 252 height 39
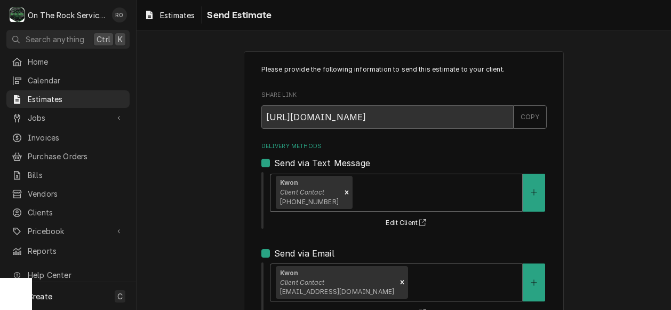
scroll to position [151, 0]
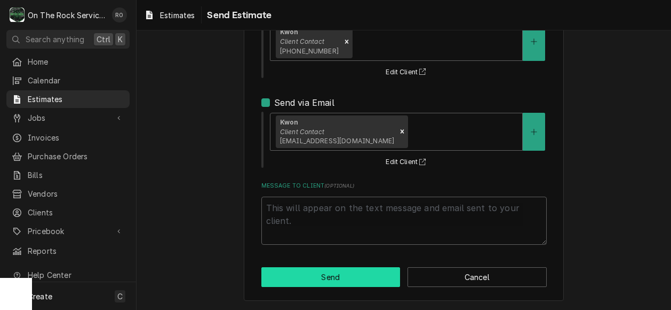
click at [335, 278] on button "Send" at bounding box center [330, 277] width 139 height 20
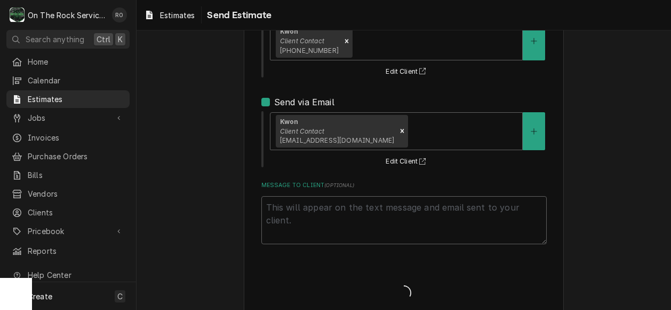
type textarea "x"
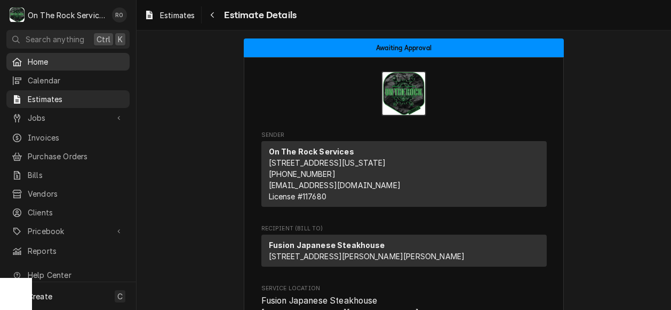
click at [54, 61] on span "Home" at bounding box center [76, 61] width 97 height 11
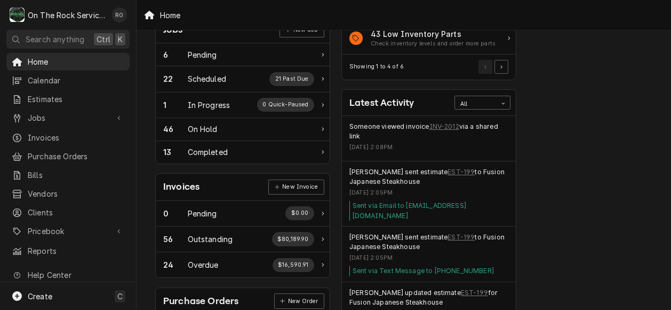
scroll to position [189, 0]
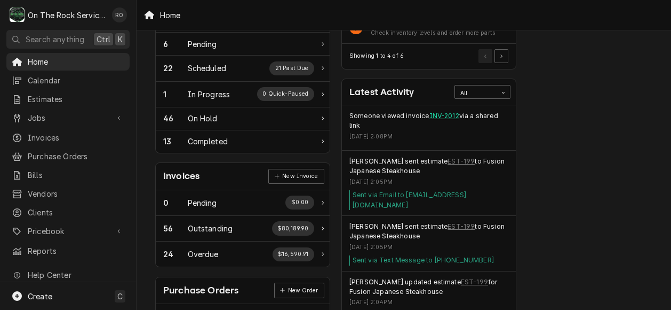
click at [450, 111] on link "INV-2012" at bounding box center [445, 116] width 30 height 10
